Goal: Information Seeking & Learning: Learn about a topic

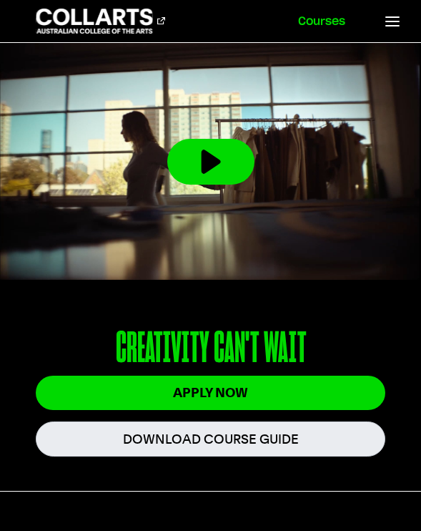
click at [346, 18] on link "Courses" at bounding box center [322, 21] width 82 height 42
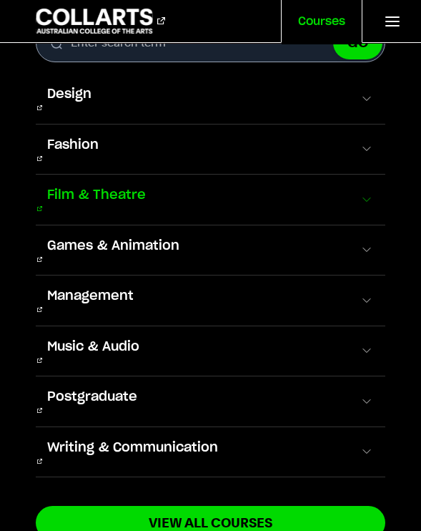
scroll to position [48, 0]
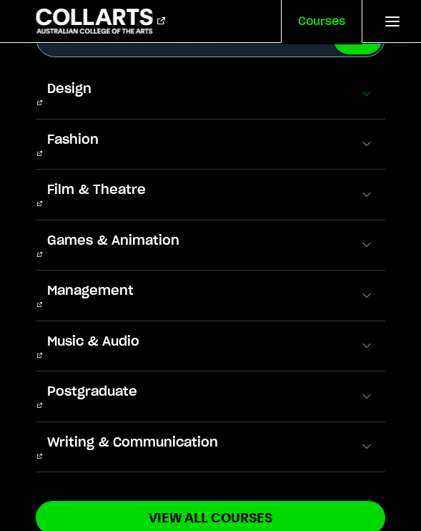
click at [367, 94] on span at bounding box center [367, 94] width 14 height 14
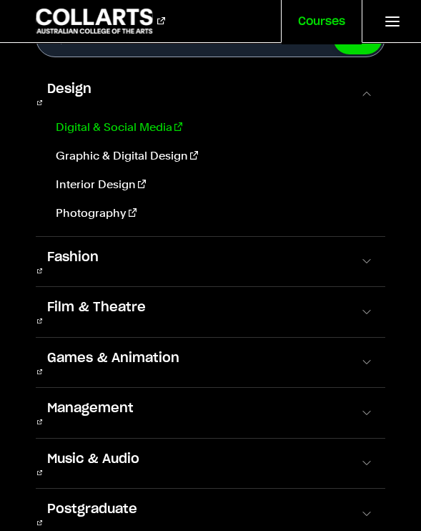
click at [157, 119] on link "Digital & Social Media" at bounding box center [212, 127] width 324 height 17
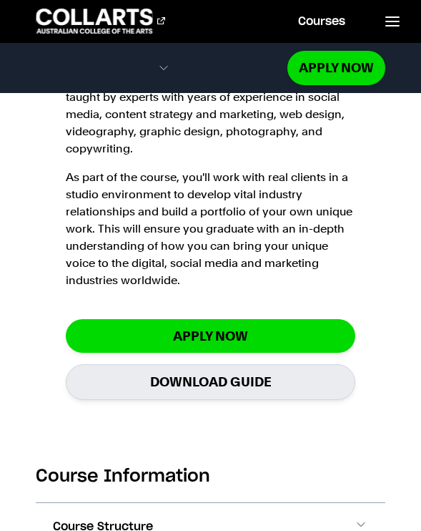
scroll to position [1491, 0]
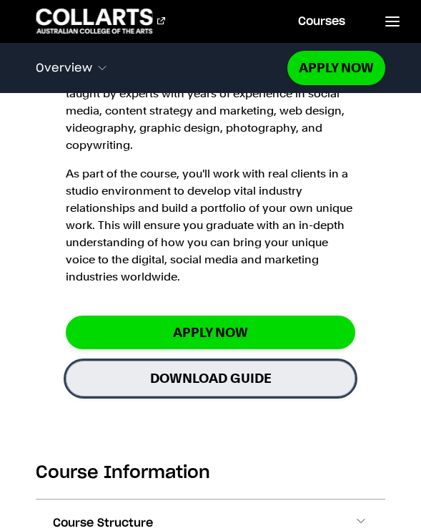
click at [209, 360] on link "Download Guide" at bounding box center [211, 377] width 290 height 35
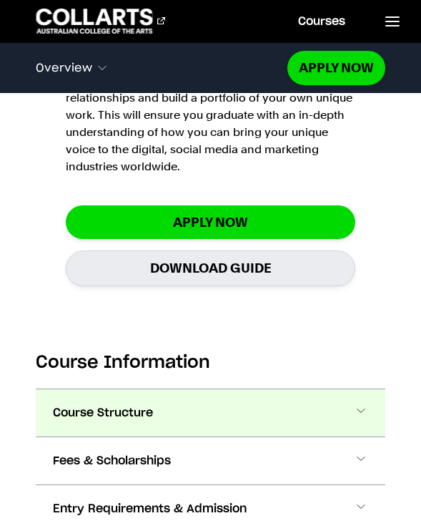
click at [167, 389] on button "Course Structure" at bounding box center [211, 412] width 350 height 47
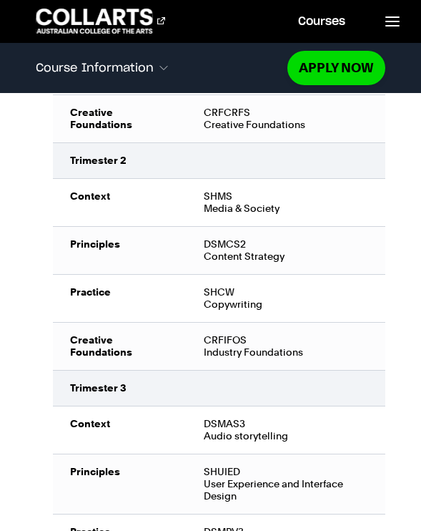
scroll to position [2343, 0]
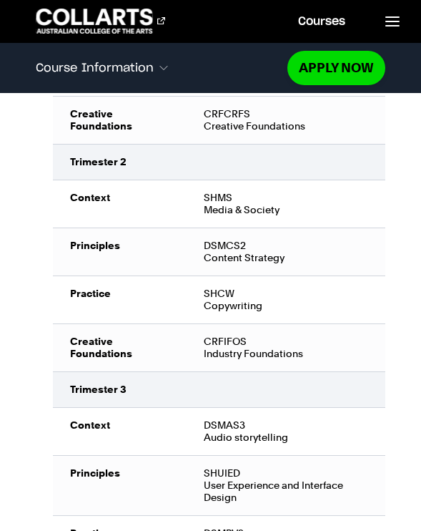
drag, startPoint x: 204, startPoint y: 410, endPoint x: 348, endPoint y: 428, distance: 145.6
drag, startPoint x: 203, startPoint y: 363, endPoint x: 285, endPoint y: 371, distance: 81.9
click at [285, 515] on td "DSMPV3 Video Production" at bounding box center [286, 539] width 199 height 48
click at [275, 455] on td "SHUIED User Experience and Interface Design" at bounding box center [286, 485] width 199 height 60
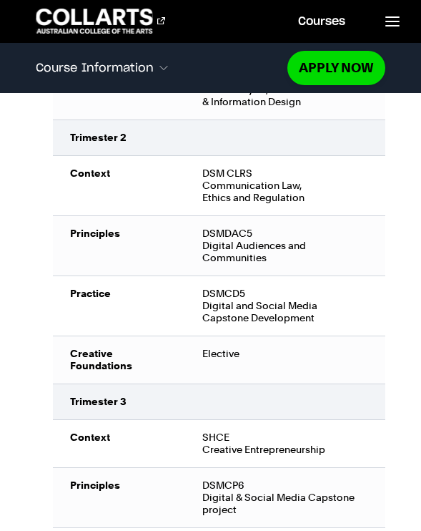
scroll to position [3143, 0]
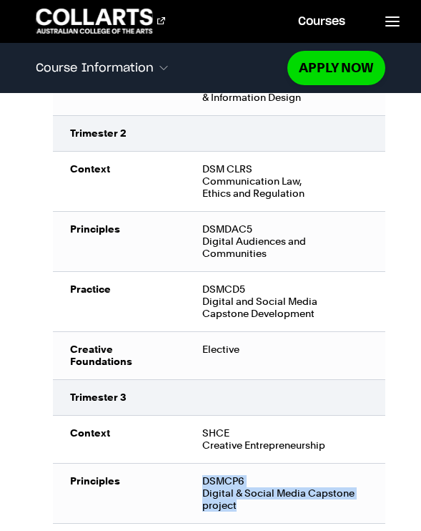
drag, startPoint x: 204, startPoint y: 311, endPoint x: 234, endPoint y: 333, distance: 37.3
click at [234, 463] on td "DSMCP6 Digital & Social Media Capstone project" at bounding box center [285, 493] width 200 height 60
click at [278, 463] on td "DSMCP6 Digital & Social Media Capstone project" at bounding box center [285, 493] width 200 height 60
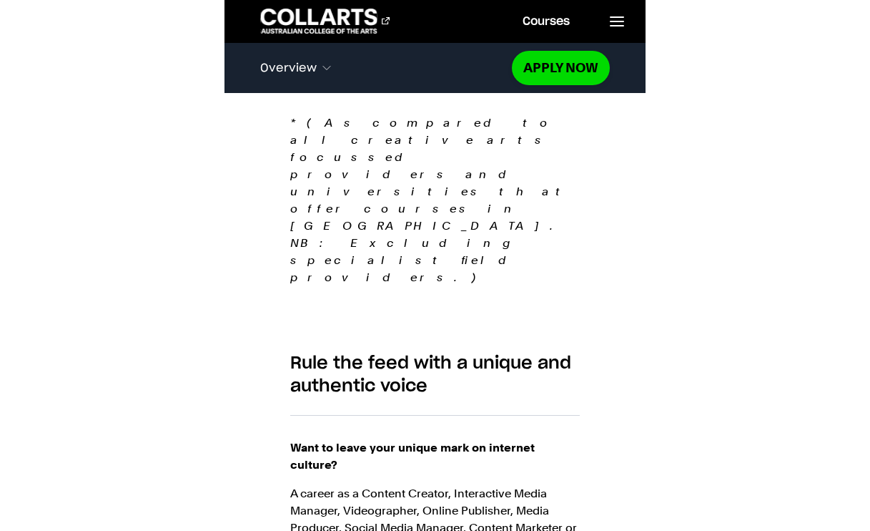
scroll to position [1040, 0]
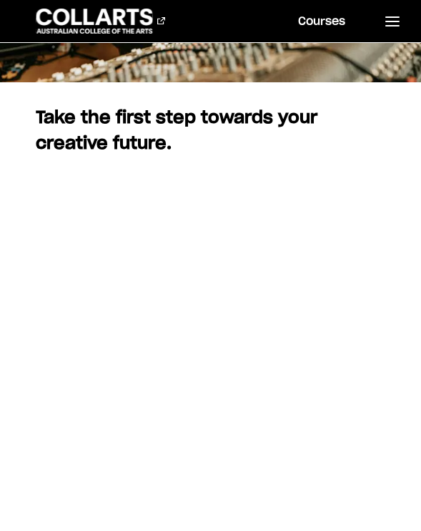
scroll to position [425, 0]
